Goal: Task Accomplishment & Management: Complete application form

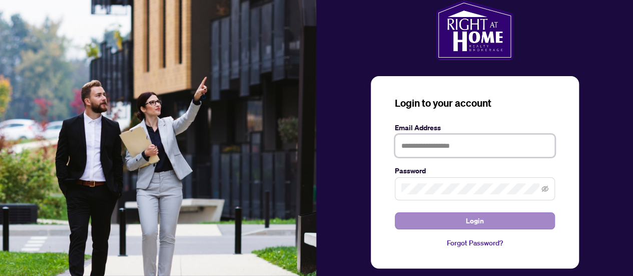
type input "**********"
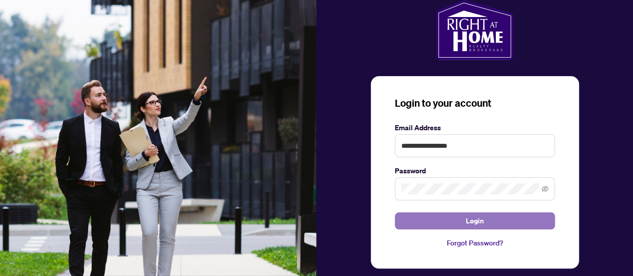
click at [474, 228] on button "Login" at bounding box center [475, 220] width 160 height 17
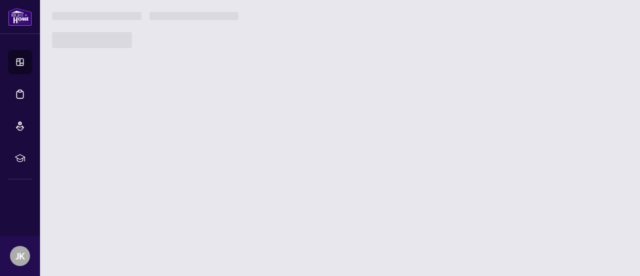
click at [474, 228] on main at bounding box center [340, 138] width 600 height 276
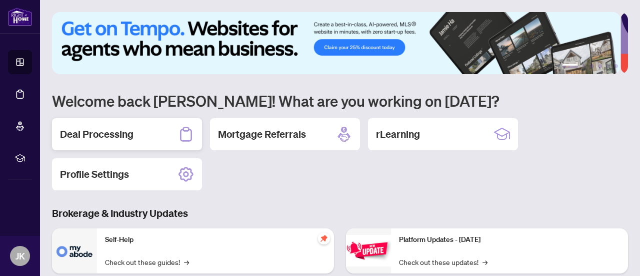
click at [130, 133] on h2 "Deal Processing" at bounding box center [97, 134] width 74 height 14
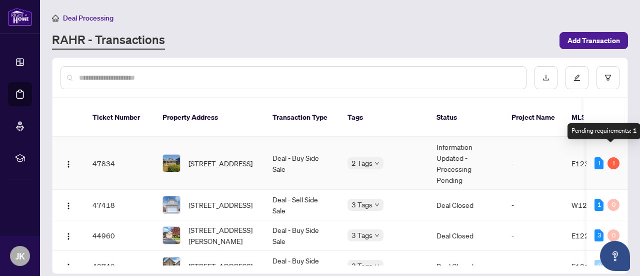
click at [610, 157] on div "1" at bounding box center [614, 163] width 12 height 12
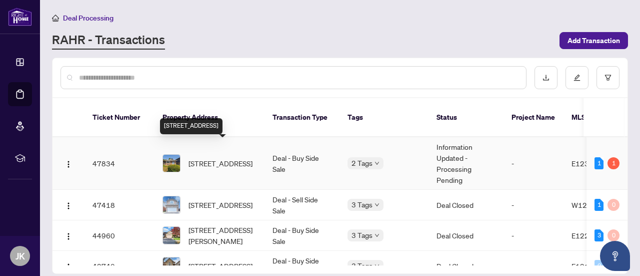
click at [235, 158] on span "[STREET_ADDRESS]" at bounding box center [221, 163] width 64 height 11
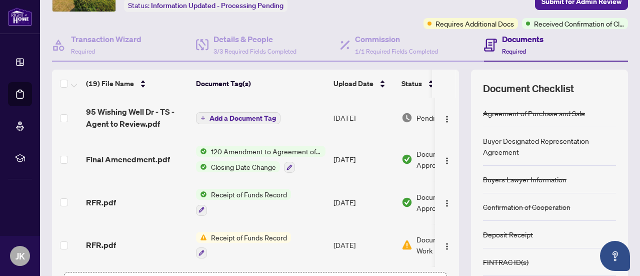
scroll to position [70, 0]
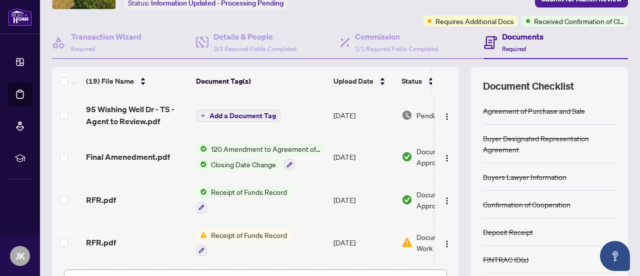
click at [234, 115] on span "Add a Document Tag" at bounding box center [243, 115] width 67 height 7
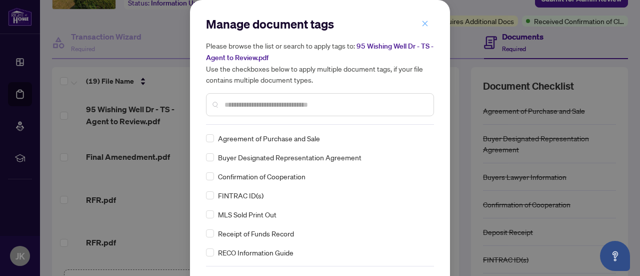
click at [423, 24] on icon "close" at bounding box center [426, 24] width 6 height 6
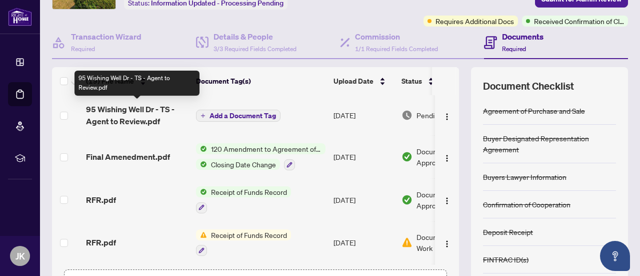
click at [114, 114] on span "95 Wishing Well Dr - TS - Agent to Review.pdf" at bounding box center [137, 115] width 102 height 24
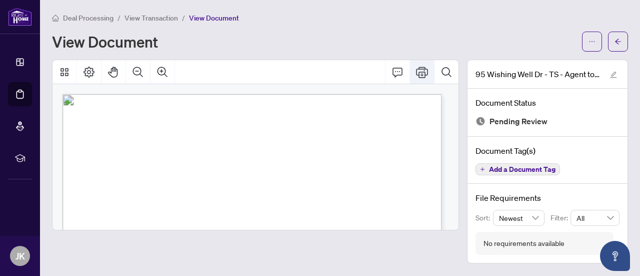
click at [423, 71] on icon "Print" at bounding box center [422, 72] width 12 height 12
click at [521, 123] on span "Pending Review" at bounding box center [519, 122] width 58 height 14
click at [502, 168] on span "Add a Document Tag" at bounding box center [522, 169] width 67 height 7
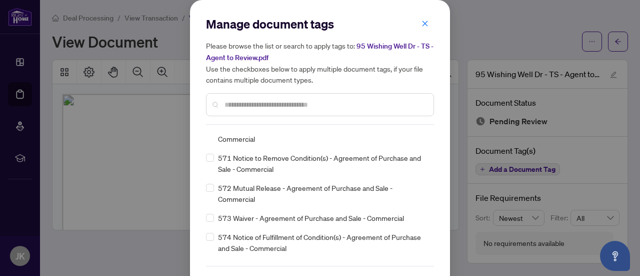
scroll to position [6770, 0]
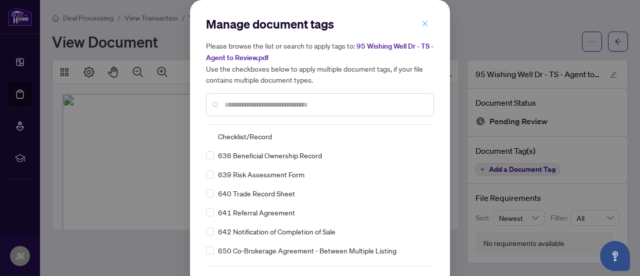
click at [423, 23] on icon "close" at bounding box center [426, 24] width 6 height 6
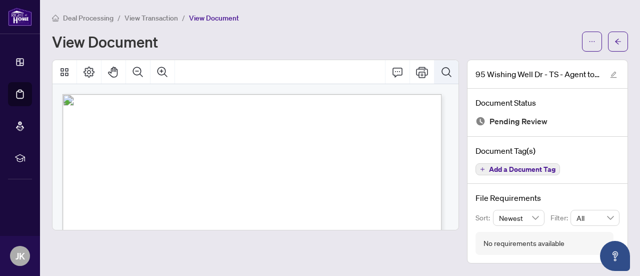
click at [454, 82] on button "Search Document" at bounding box center [447, 72] width 24 height 24
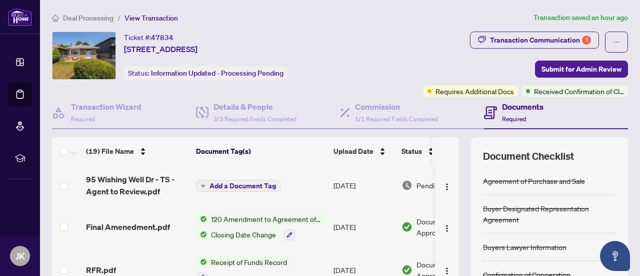
click at [244, 187] on span "Add a Document Tag" at bounding box center [243, 185] width 67 height 7
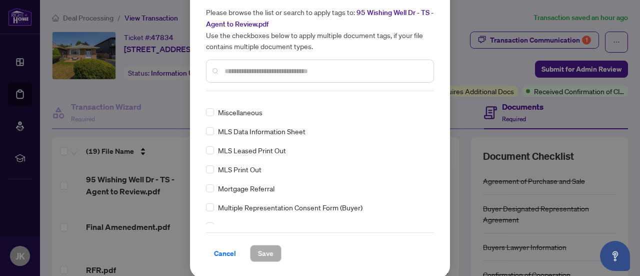
scroll to position [1509, 0]
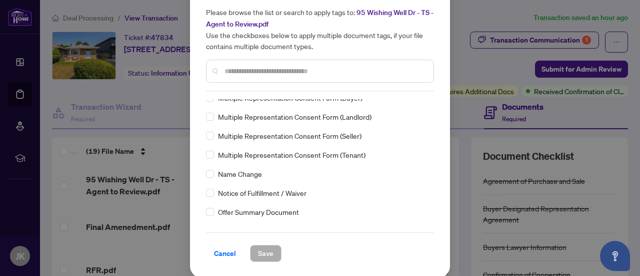
click at [161, 94] on div "Manage document tags Please browse the list or search to apply tags to: 95 Wish…" at bounding box center [320, 138] width 640 height 276
click at [474, 9] on div "Manage document tags Please browse the list or search to apply tags to: 95 Wish…" at bounding box center [320, 138] width 640 height 276
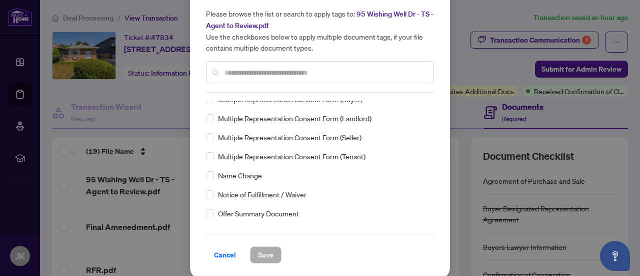
scroll to position [34, 0]
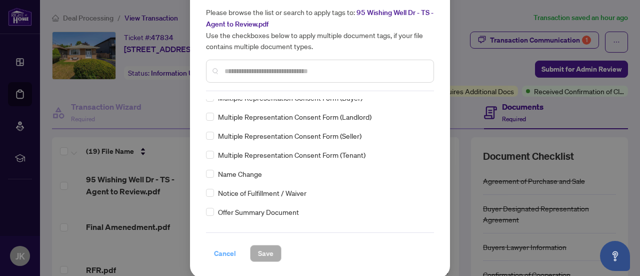
click at [219, 253] on span "Cancel" at bounding box center [225, 253] width 22 height 16
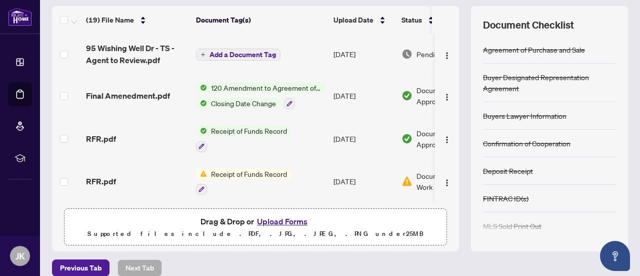
scroll to position [142, 0]
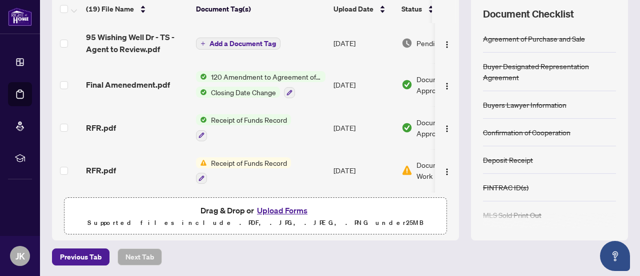
click at [277, 211] on button "Upload Forms" at bounding box center [282, 210] width 57 height 13
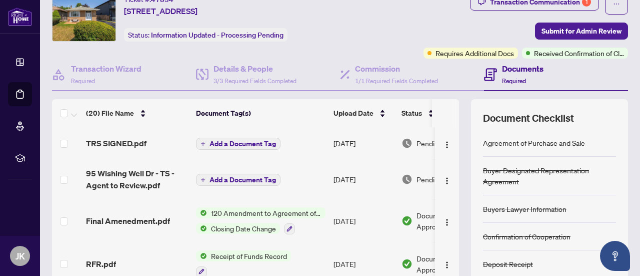
scroll to position [0, 0]
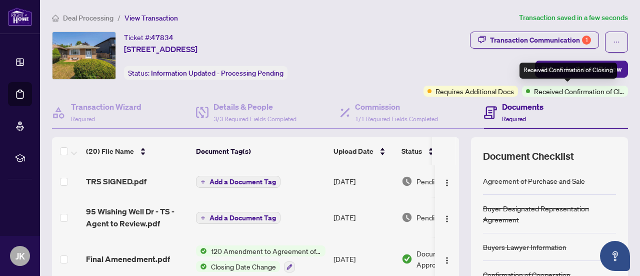
click at [579, 71] on div "Received Confirmation of Closing" at bounding box center [569, 71] width 98 height 16
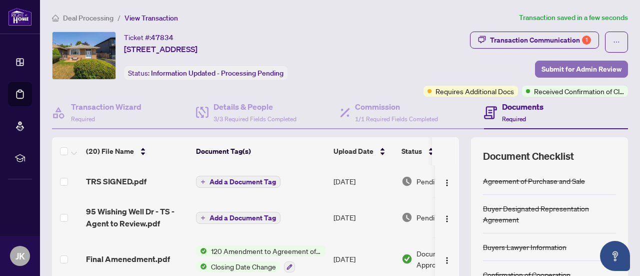
click at [570, 68] on span "Submit for Admin Review" at bounding box center [582, 69] width 80 height 16
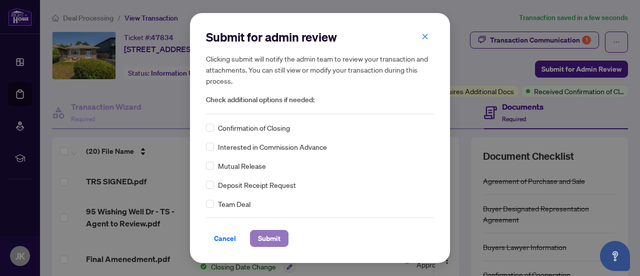
click at [277, 236] on button "Submit" at bounding box center [269, 238] width 39 height 17
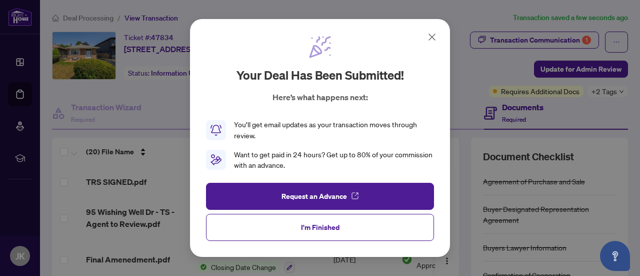
click at [435, 41] on icon at bounding box center [432, 37] width 12 height 12
